Goal: Information Seeking & Learning: Understand process/instructions

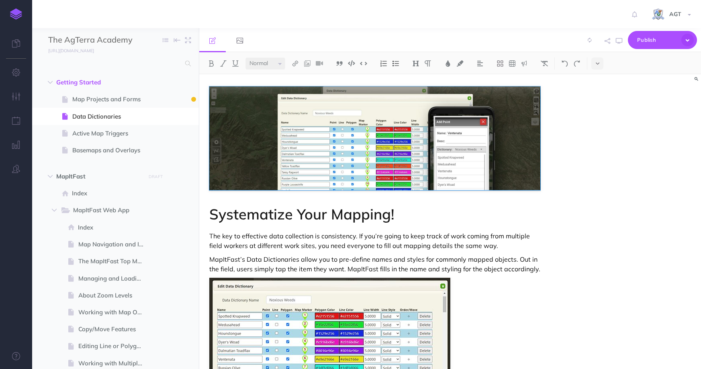
select select "null"
click at [12, 38] on link at bounding box center [16, 44] width 32 height 24
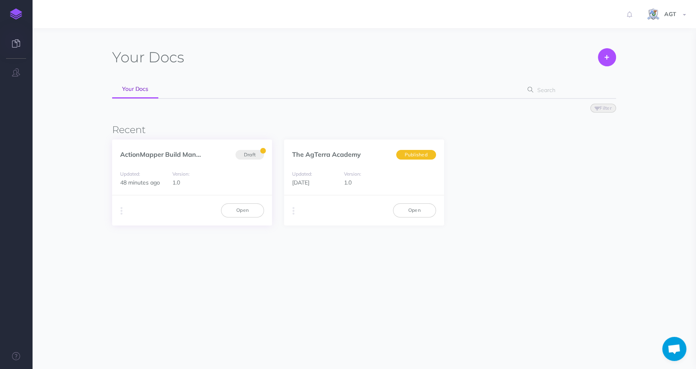
click at [154, 179] on span "48 minutes ago" at bounding box center [140, 182] width 40 height 7
click at [230, 210] on link "Open" at bounding box center [242, 210] width 43 height 14
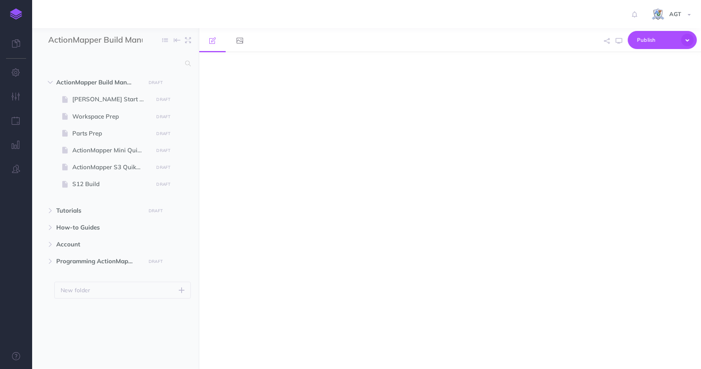
select select "null"
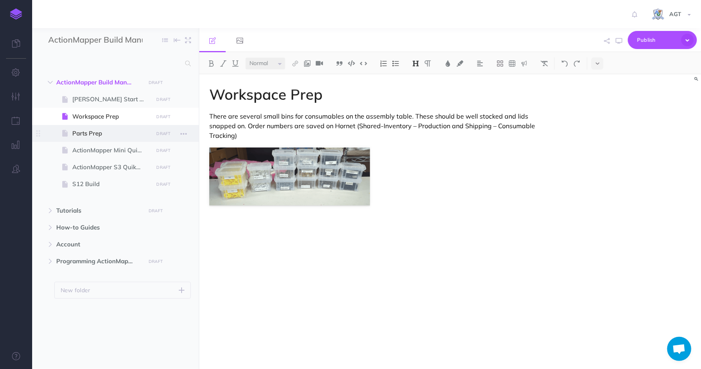
click at [125, 130] on span "Parts Prep" at bounding box center [111, 134] width 78 height 10
select select "null"
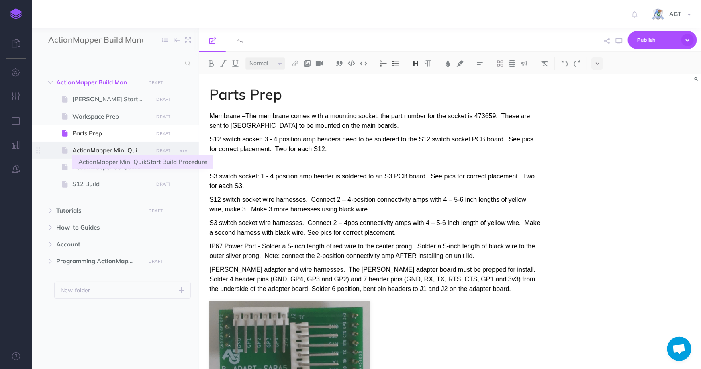
click at [127, 154] on span "ActionMapper Mini QuikStart Build Procedure" at bounding box center [111, 150] width 78 height 10
select select "null"
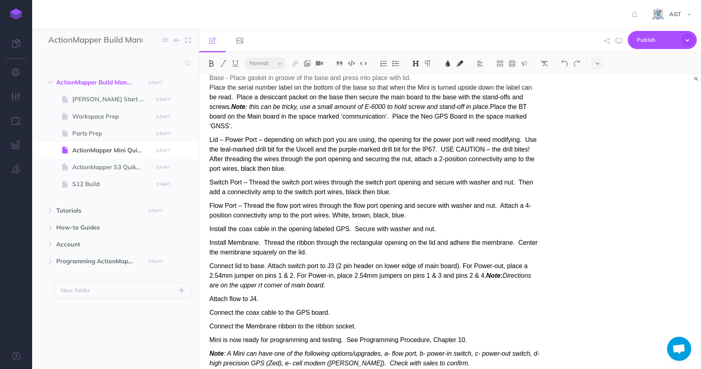
scroll to position [285, 0]
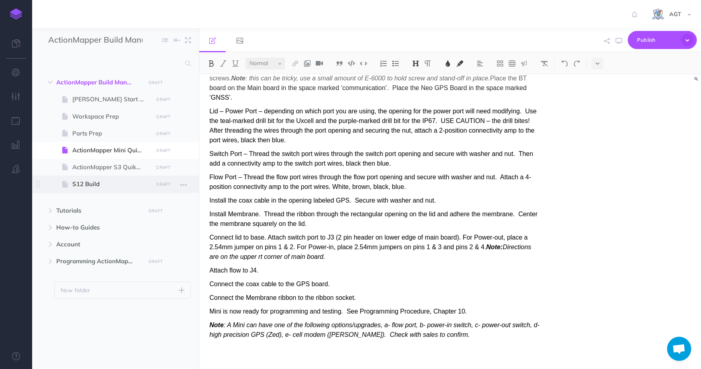
click at [117, 180] on span "S12 Build" at bounding box center [111, 184] width 78 height 10
select select "null"
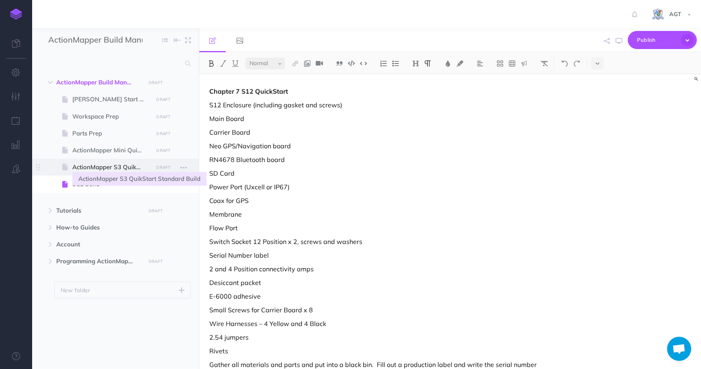
click at [117, 163] on span "ActionMapper S3 QuikStart Standard Build" at bounding box center [111, 167] width 78 height 10
select select "null"
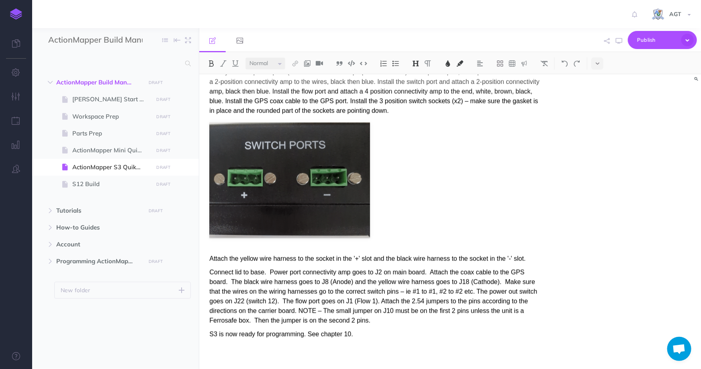
scroll to position [339, 0]
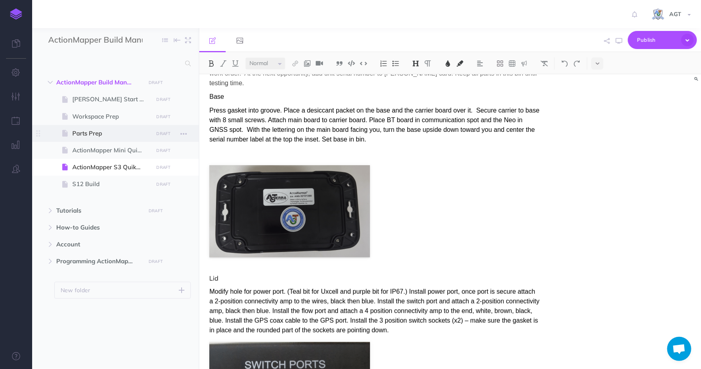
click at [84, 135] on span "Parts Prep" at bounding box center [111, 134] width 78 height 10
select select "null"
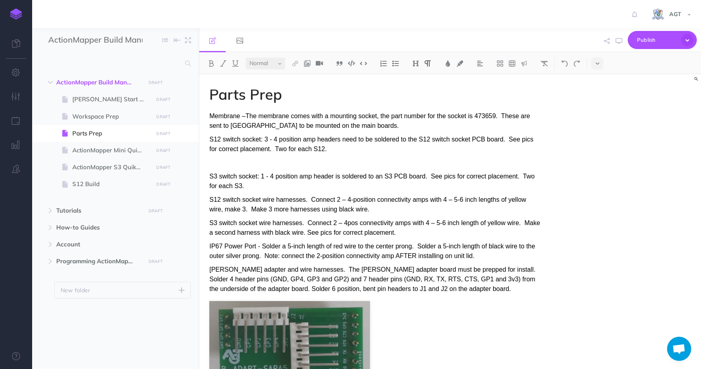
click at [351, 157] on div "S12 switch socket: 3 - 4 position amp headers need to be soldered to the S12 sw…" at bounding box center [374, 151] width 331 height 33
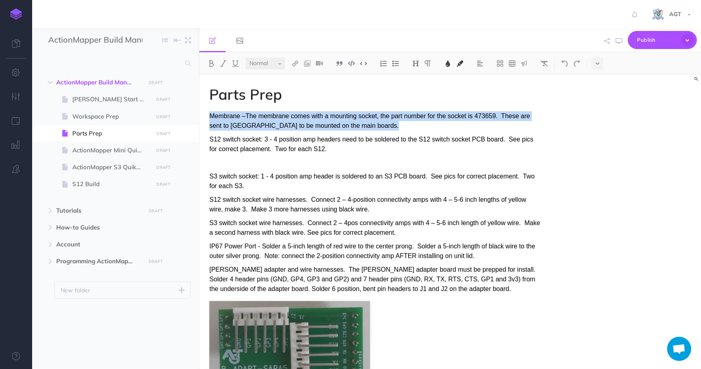
click at [414, 153] on p "S12 switch socket: 3 - 4 position amp headers need to be soldered to the S12 sw…" at bounding box center [374, 144] width 331 height 19
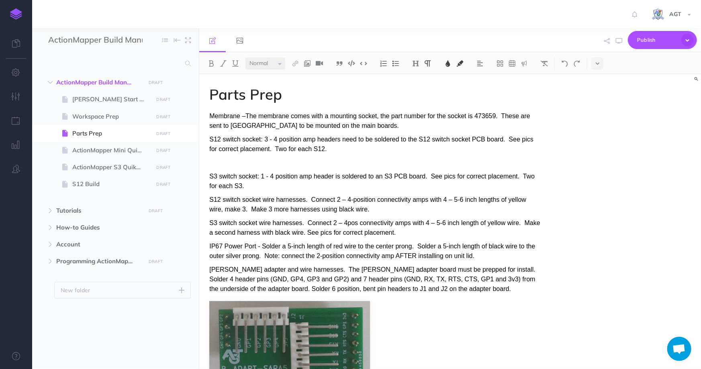
click at [370, 125] on p "Membrane –The membrane comes with a mounting socket, the part number for the so…" at bounding box center [374, 120] width 331 height 19
click at [88, 150] on span "ActionMapper Mini QuikStart Build Procedure" at bounding box center [111, 150] width 78 height 10
select select "null"
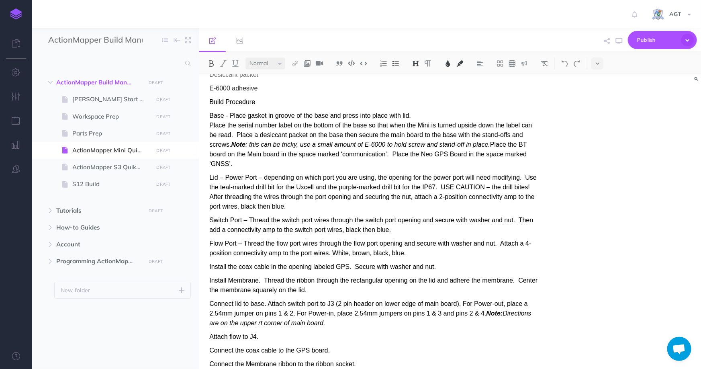
scroll to position [285, 0]
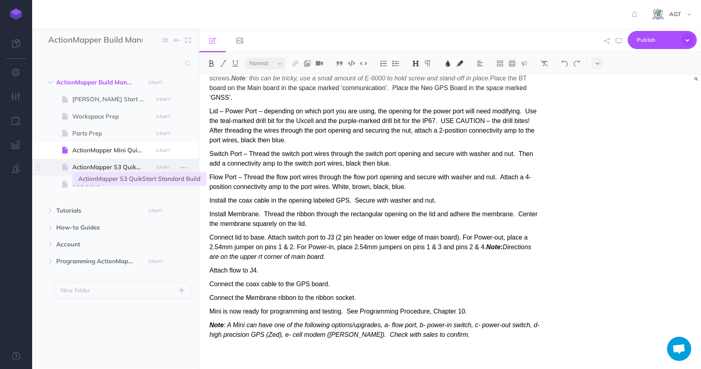
click at [110, 168] on span "ActionMapper S3 QuikStart Standard Build" at bounding box center [111, 167] width 78 height 10
select select "null"
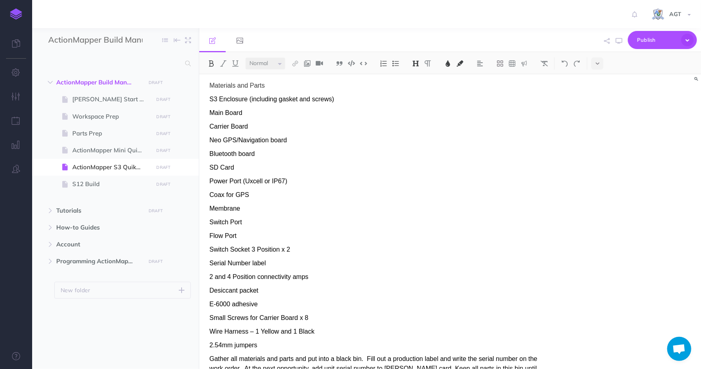
scroll to position [10, 0]
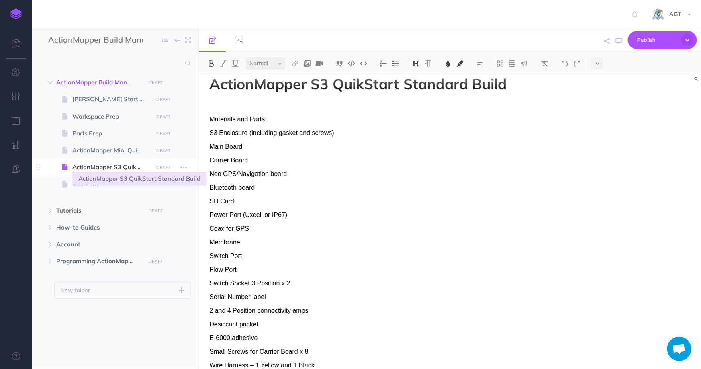
click at [104, 167] on span "ActionMapper S3 QuikStart Standard Build" at bounding box center [111, 167] width 78 height 10
click at [84, 117] on span "Workspace Prep" at bounding box center [111, 117] width 78 height 10
select select "null"
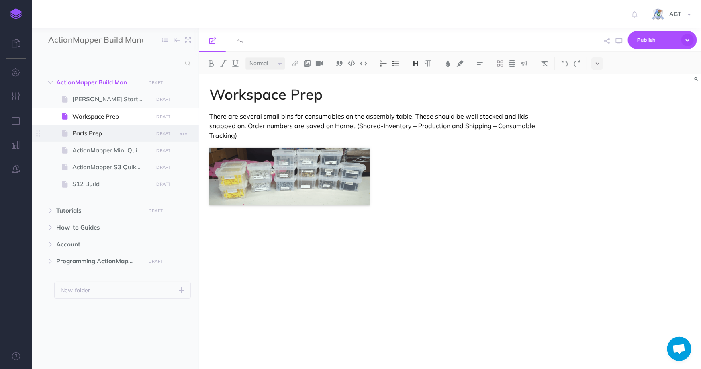
click at [92, 137] on span "Parts Prep" at bounding box center [111, 134] width 78 height 10
select select "null"
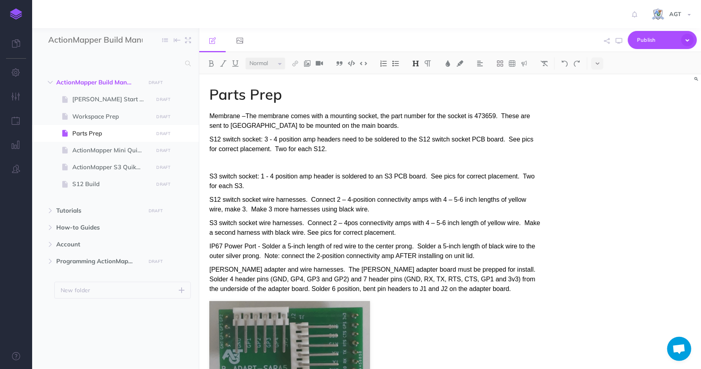
click at [383, 126] on p "Membrane –The membrane comes with a mounting socket, the part number for the so…" at bounding box center [374, 120] width 331 height 19
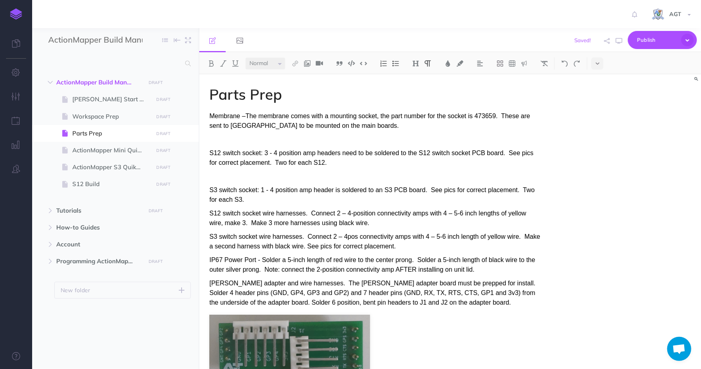
click at [324, 169] on div "S12 switch socket: 3 - 4 position amp headers need to be soldered to the S12 sw…" at bounding box center [374, 164] width 331 height 33
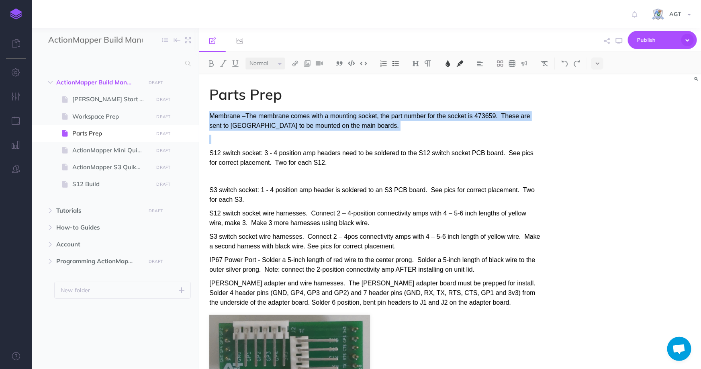
click at [257, 175] on p at bounding box center [374, 177] width 331 height 10
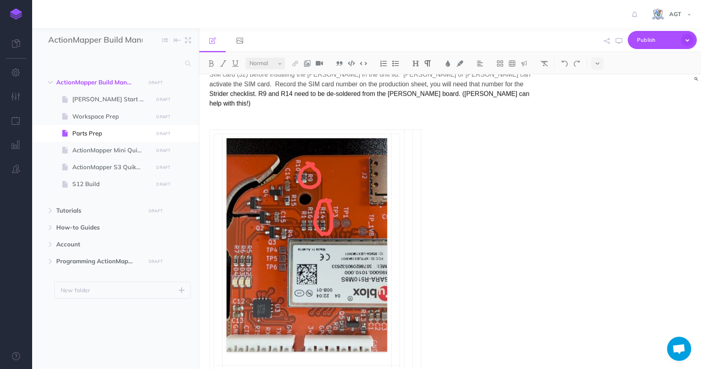
scroll to position [711, 0]
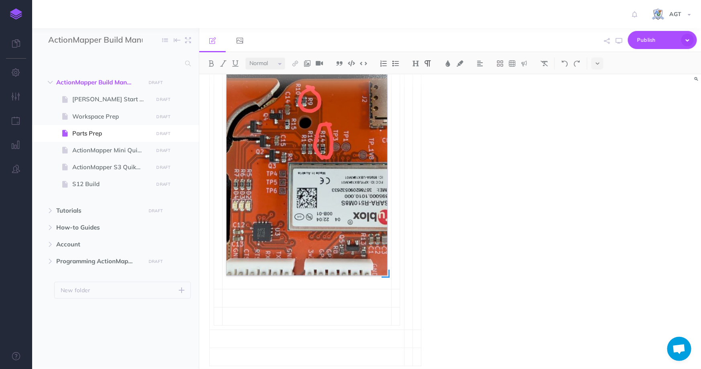
click at [327, 203] on img at bounding box center [307, 168] width 161 height 213
drag, startPoint x: 346, startPoint y: 113, endPoint x: 298, endPoint y: 162, distance: 68.8
click at [298, 162] on img at bounding box center [307, 168] width 161 height 213
click at [274, 115] on img at bounding box center [307, 168] width 161 height 213
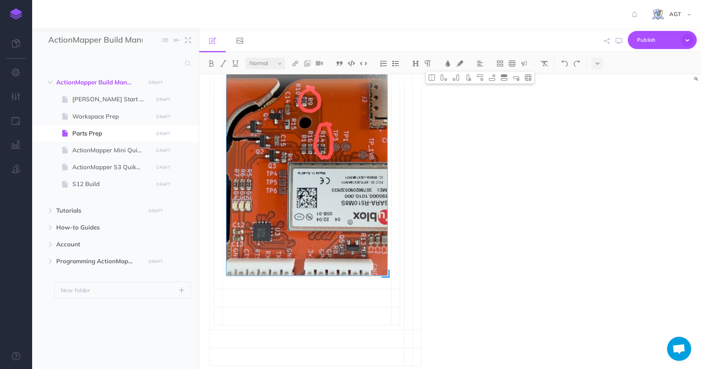
click at [274, 115] on img at bounding box center [307, 168] width 161 height 213
click at [244, 39] on link at bounding box center [240, 40] width 27 height 24
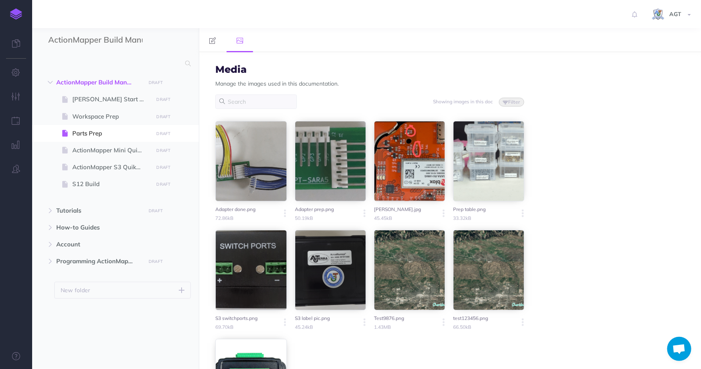
click at [421, 170] on div at bounding box center [409, 161] width 71 height 80
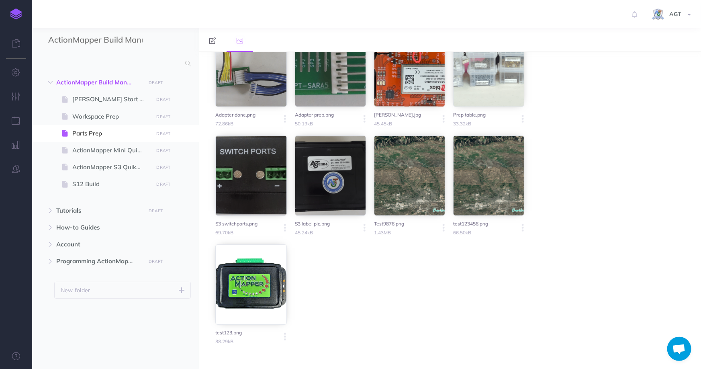
scroll to position [0, 0]
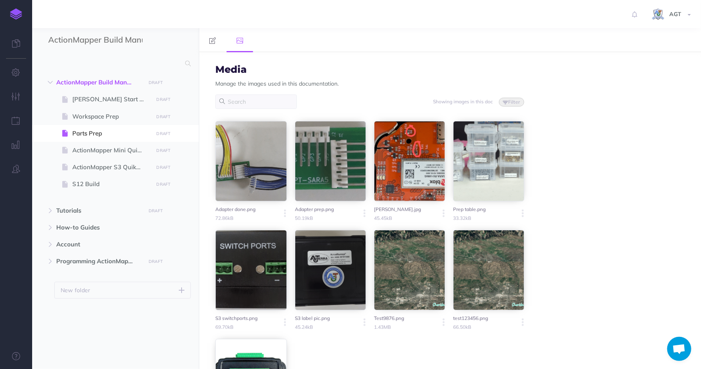
click at [443, 212] on div "Adapter done.png 72.86kB Update Delete Adapter prep.png 50.19kB Update [PERSON_…" at bounding box center [369, 280] width 309 height 319
click at [443, 214] on icon "button" at bounding box center [444, 213] width 2 height 11
click at [407, 187] on div at bounding box center [409, 161] width 71 height 80
click at [421, 167] on div at bounding box center [409, 161] width 71 height 80
